Goal: Task Accomplishment & Management: Use online tool/utility

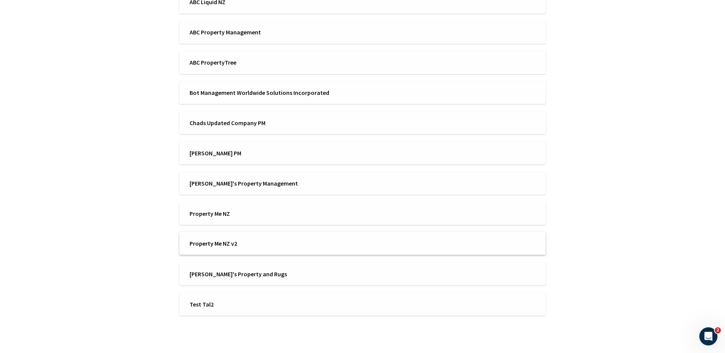
click at [237, 239] on span "Property Me NZ v2" at bounding box center [273, 243] width 168 height 8
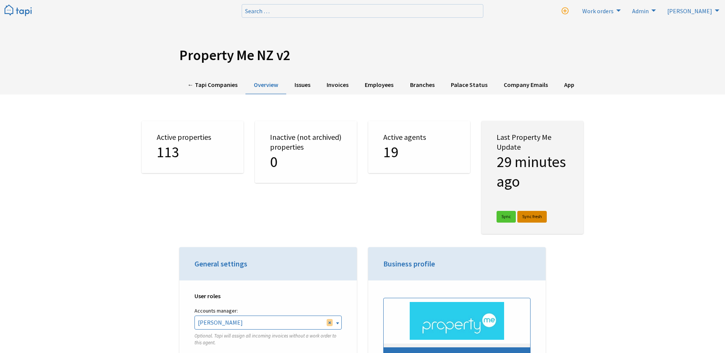
click at [530, 218] on link "Sync fresh" at bounding box center [531, 217] width 29 height 12
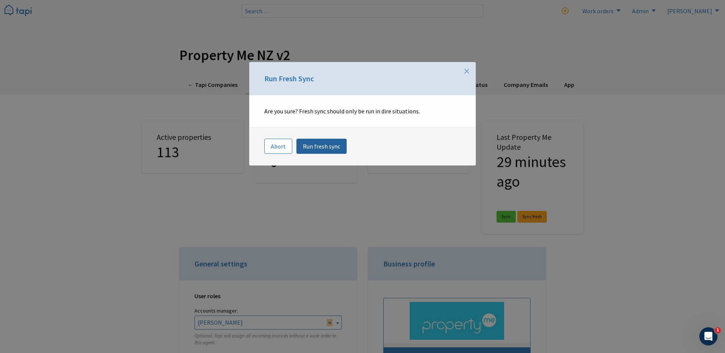
click at [316, 144] on link "Run fresh sync" at bounding box center [321, 146] width 50 height 15
